Goal: Task Accomplishment & Management: Use online tool/utility

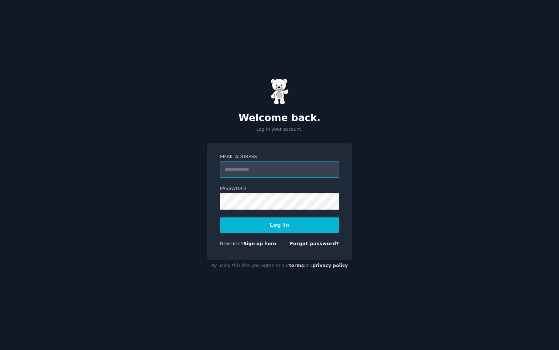
type input "**********"
click at [265, 220] on button "Log In" at bounding box center [279, 225] width 119 height 16
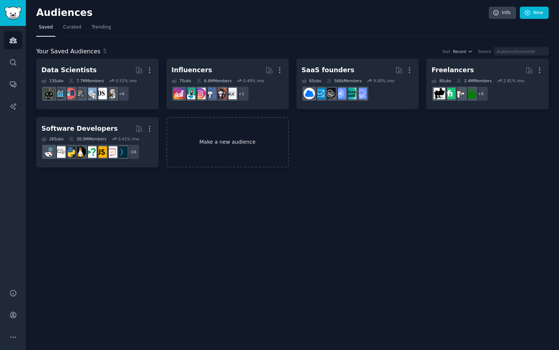
click at [266, 131] on link "Make a new audience" at bounding box center [228, 142] width 122 height 51
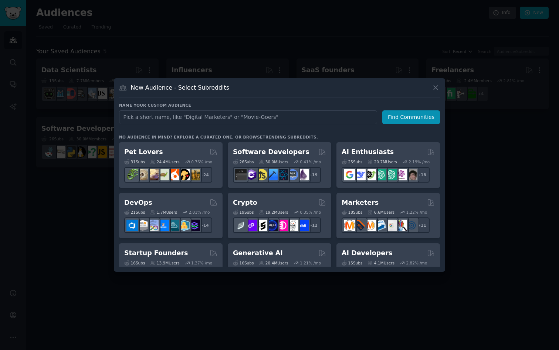
click at [259, 118] on input "text" at bounding box center [248, 117] width 258 height 14
type input "Patent"
click at [396, 118] on button "Find Communities" at bounding box center [412, 117] width 58 height 14
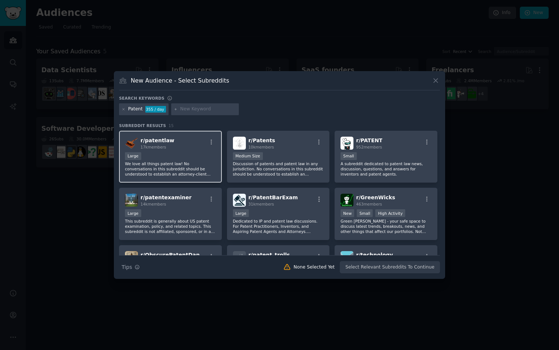
click at [192, 149] on div "r/ patentlaw 17k members" at bounding box center [170, 143] width 91 height 13
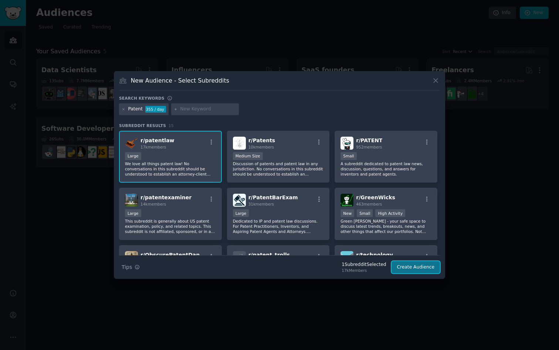
click at [411, 271] on button "Create Audience" at bounding box center [416, 267] width 49 height 13
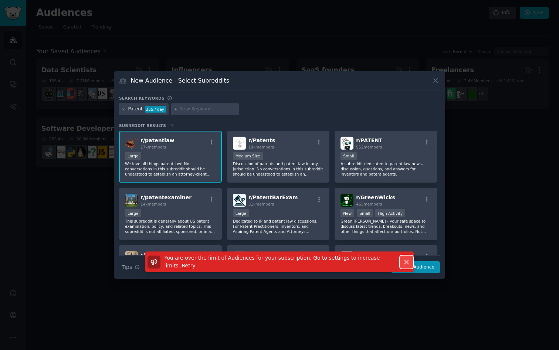
click at [409, 266] on button "Dismiss" at bounding box center [406, 261] width 13 height 13
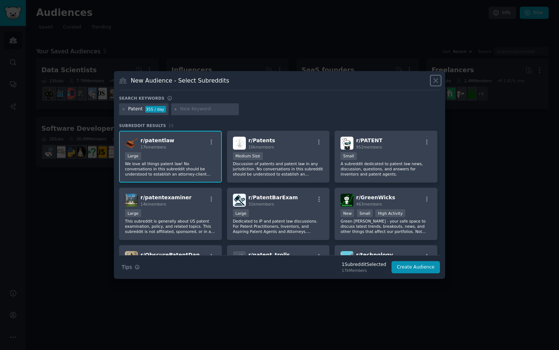
click at [436, 79] on icon at bounding box center [436, 81] width 8 height 8
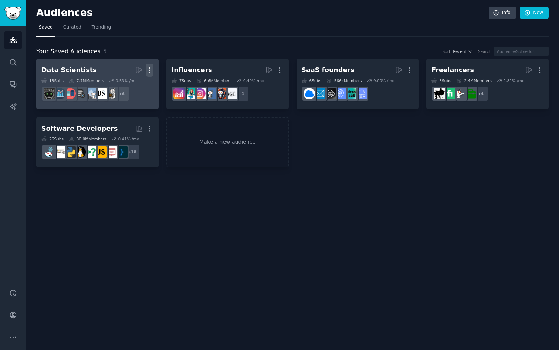
click at [150, 68] on icon "button" at bounding box center [150, 70] width 8 height 8
click at [131, 88] on p "Delete" at bounding box center [129, 86] width 17 height 8
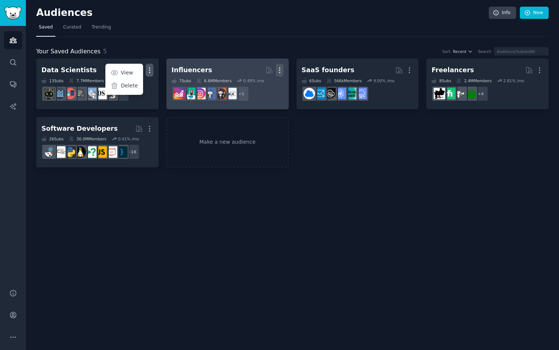
click at [279, 73] on icon "button" at bounding box center [280, 70] width 8 height 8
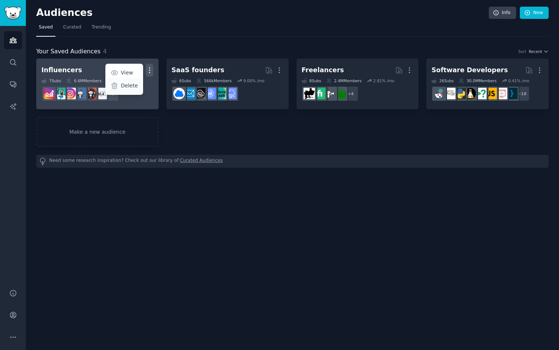
click at [129, 84] on p "Delete" at bounding box center [129, 86] width 17 height 8
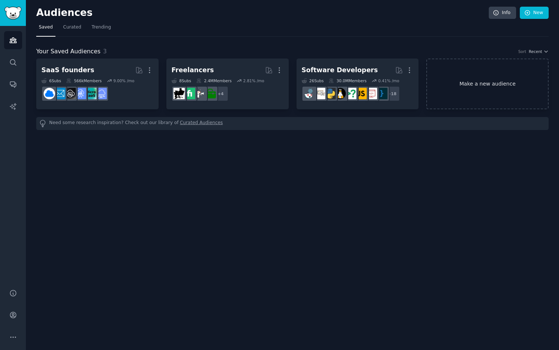
click at [460, 88] on link "Make a new audience" at bounding box center [488, 83] width 122 height 51
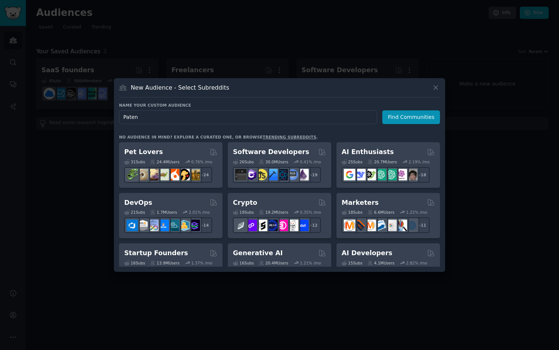
type input "Patent"
click button "Find Communities" at bounding box center [412, 117] width 58 height 14
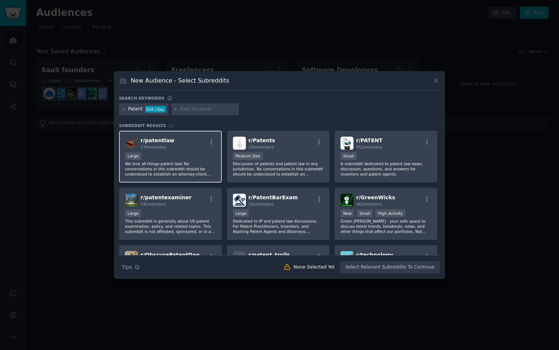
click at [163, 148] on span "17k members" at bounding box center [154, 147] width 26 height 4
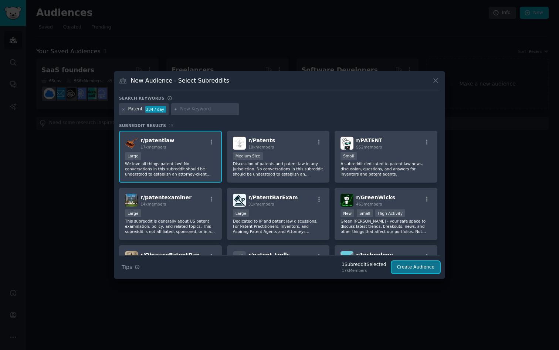
click at [414, 270] on button "Create Audience" at bounding box center [416, 267] width 49 height 13
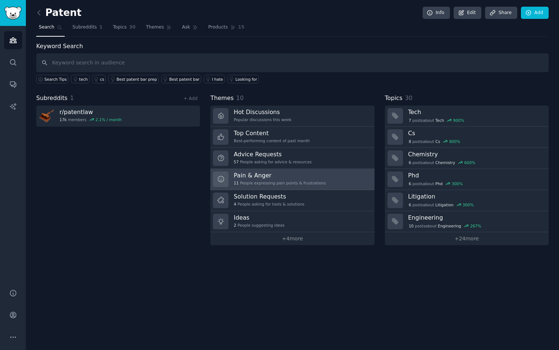
click at [312, 178] on h3 "Pain & Anger" at bounding box center [280, 175] width 92 height 8
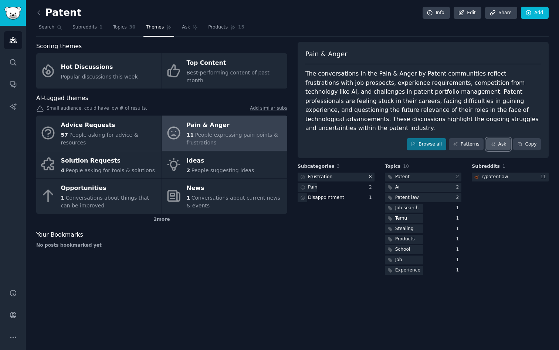
click at [498, 138] on link "Ask" at bounding box center [499, 144] width 24 height 13
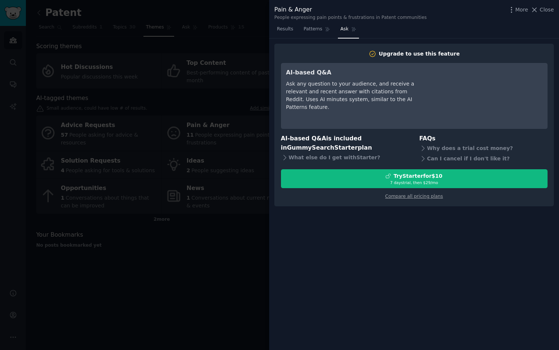
click at [410, 93] on div "Ask any question to your audience, and receive a relevant and recent answer wit…" at bounding box center [353, 95] width 135 height 31
click at [374, 90] on div "Ask any question to your audience, and receive a relevant and recent answer wit…" at bounding box center [353, 95] width 135 height 31
click at [369, 82] on div "Ask any question to your audience, and receive a relevant and recent answer wit…" at bounding box center [353, 95] width 135 height 31
click at [235, 90] on div at bounding box center [279, 175] width 559 height 350
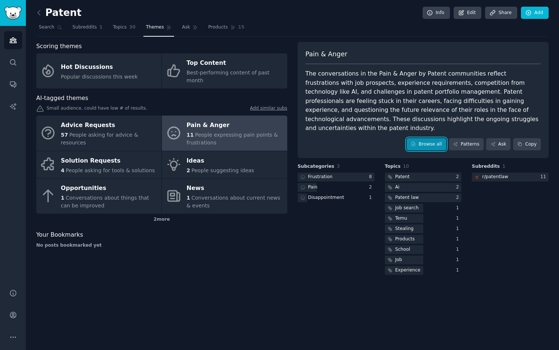
click at [440, 138] on link "Browse all" at bounding box center [427, 144] width 40 height 13
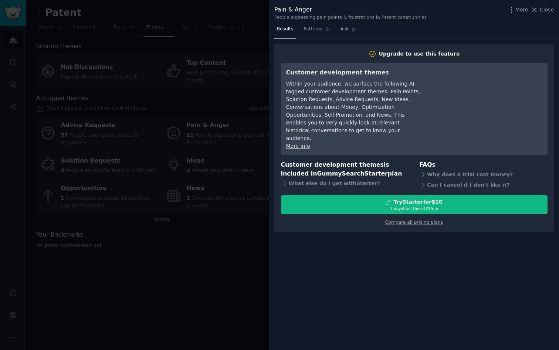
click at [251, 159] on div at bounding box center [279, 175] width 559 height 350
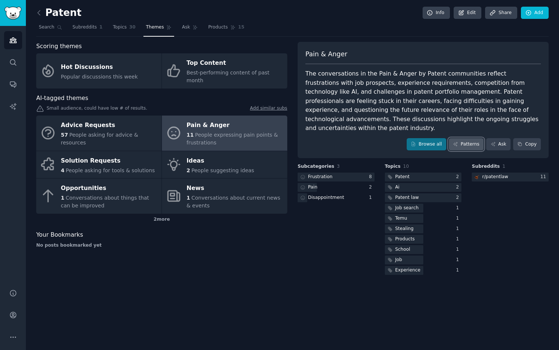
click at [464, 138] on link "Patterns" at bounding box center [466, 144] width 35 height 13
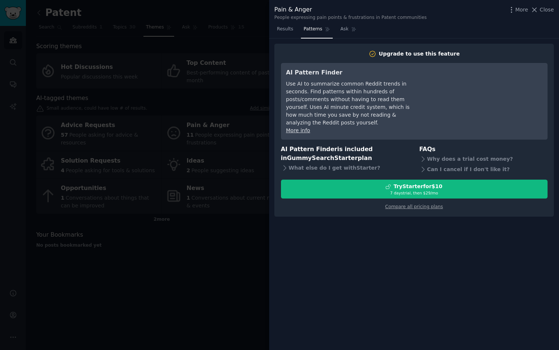
click at [246, 182] on div at bounding box center [279, 175] width 559 height 350
